Goal: Information Seeking & Learning: Learn about a topic

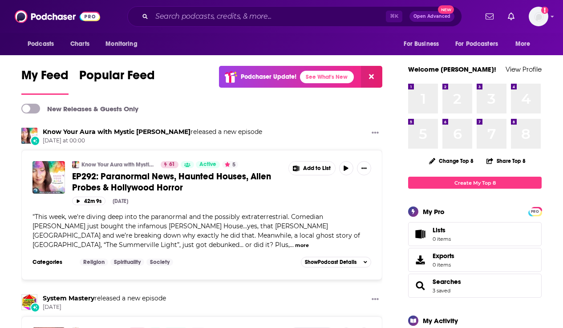
click at [119, 164] on link "Know Your Aura with Mystic [PERSON_NAME]" at bounding box center [117, 164] width 73 height 7
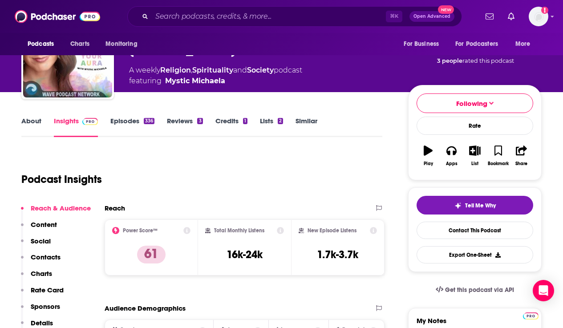
scroll to position [60, 0]
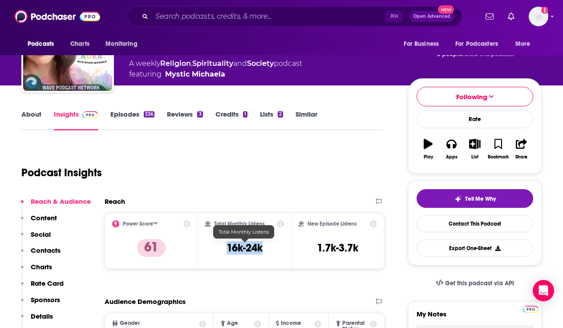
drag, startPoint x: 268, startPoint y: 249, endPoint x: 229, endPoint y: 251, distance: 39.6
click at [229, 251] on div "Total Monthly Listens 16k-24k" at bounding box center [244, 240] width 79 height 41
copy h3 "16k-24k"
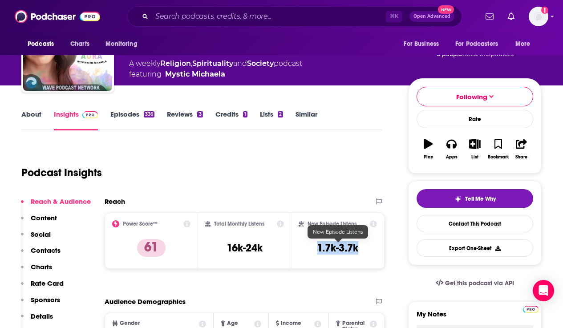
drag, startPoint x: 363, startPoint y: 252, endPoint x: 317, endPoint y: 252, distance: 45.8
click at [317, 252] on div "New Episode Listens 1.7k-3.7k" at bounding box center [338, 240] width 78 height 41
copy h3 "1.7k-3.7k"
